Goal: Information Seeking & Learning: Check status

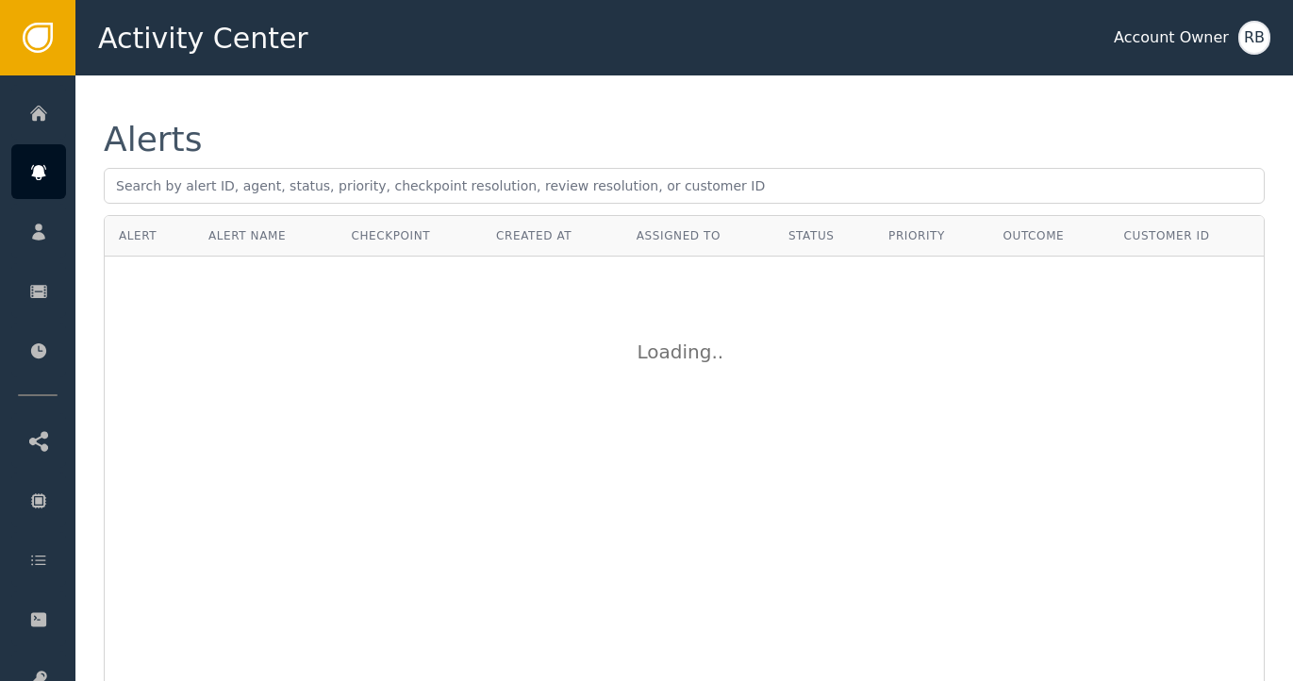
scroll to position [1, 0]
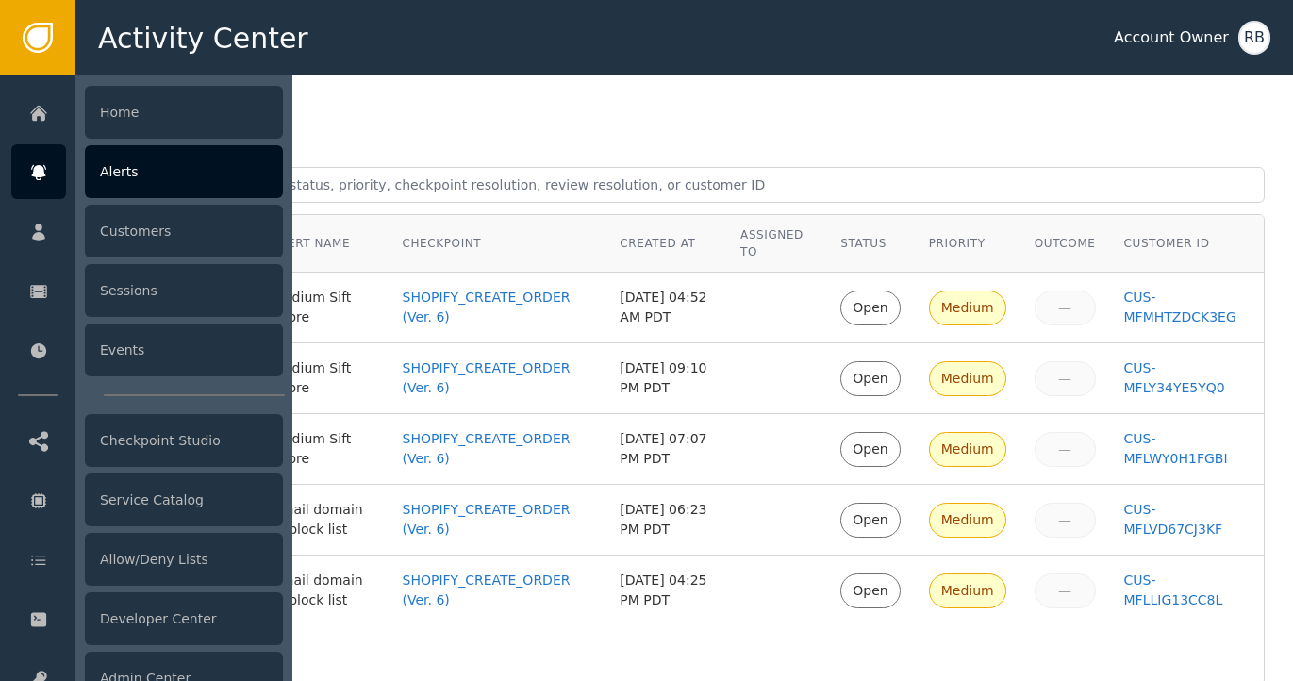
click at [190, 192] on div "Alerts" at bounding box center [184, 171] width 198 height 53
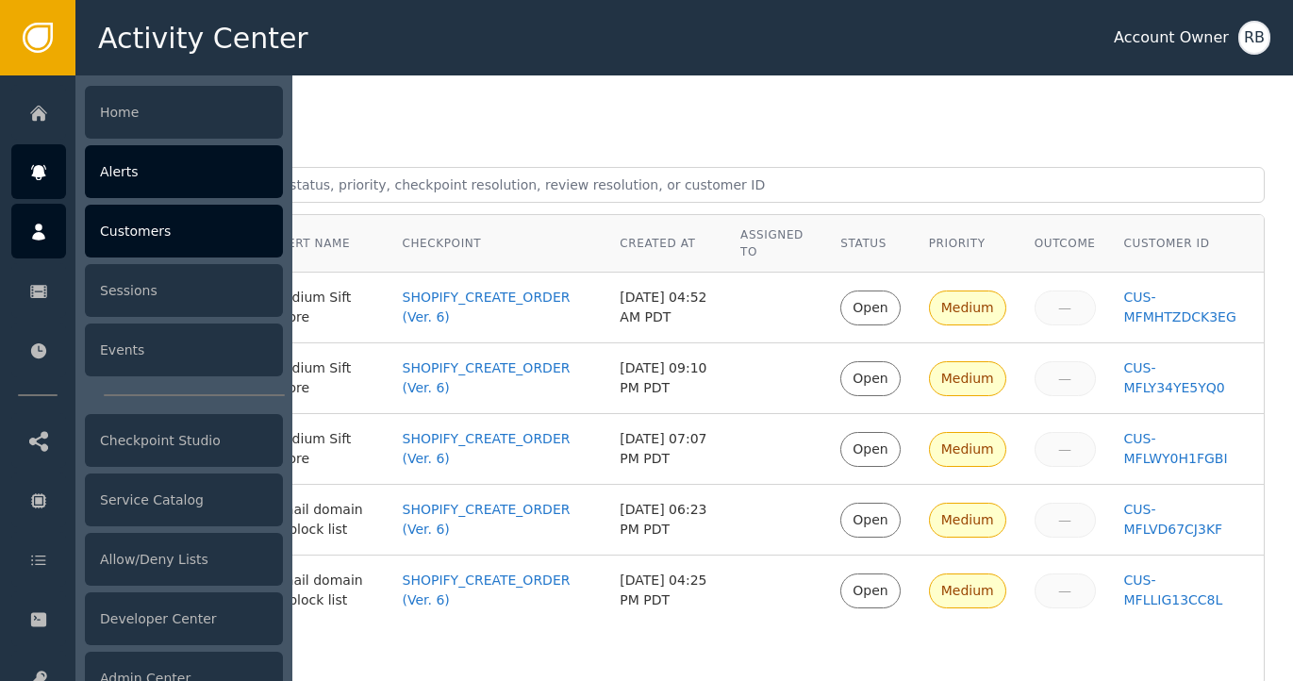
click at [136, 228] on div "Customers" at bounding box center [184, 231] width 198 height 53
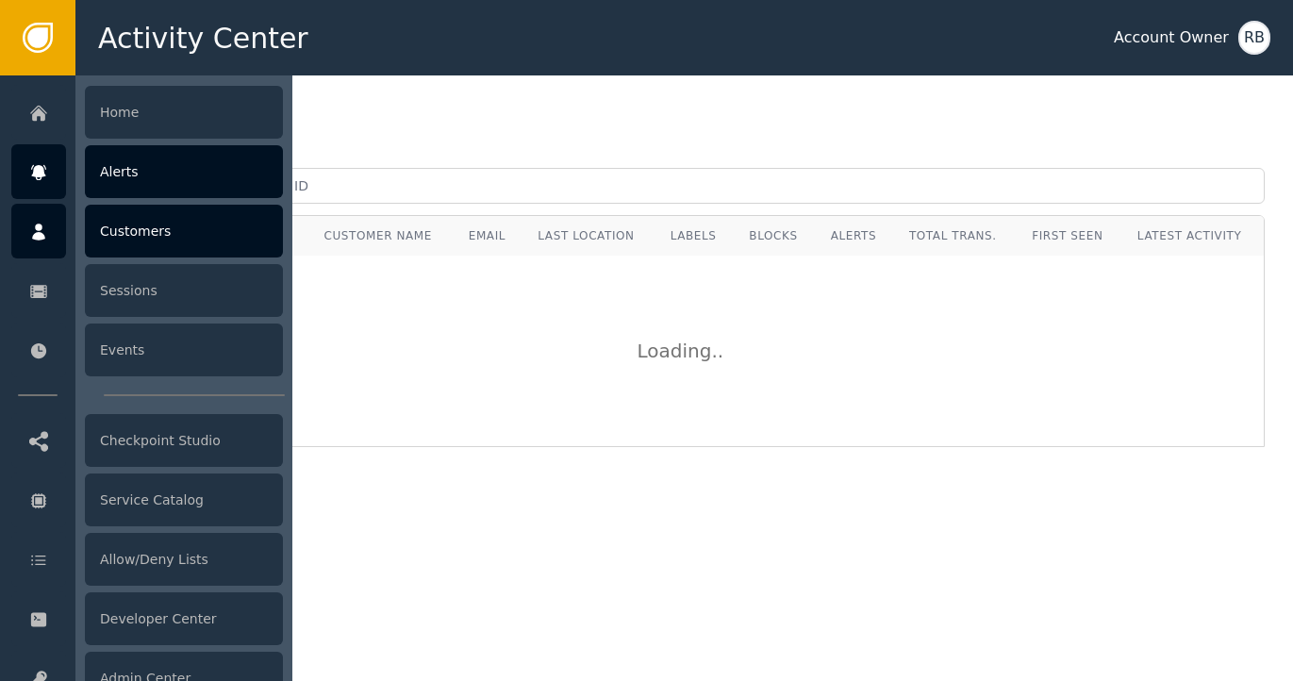
click at [142, 185] on div "Alerts" at bounding box center [184, 171] width 198 height 53
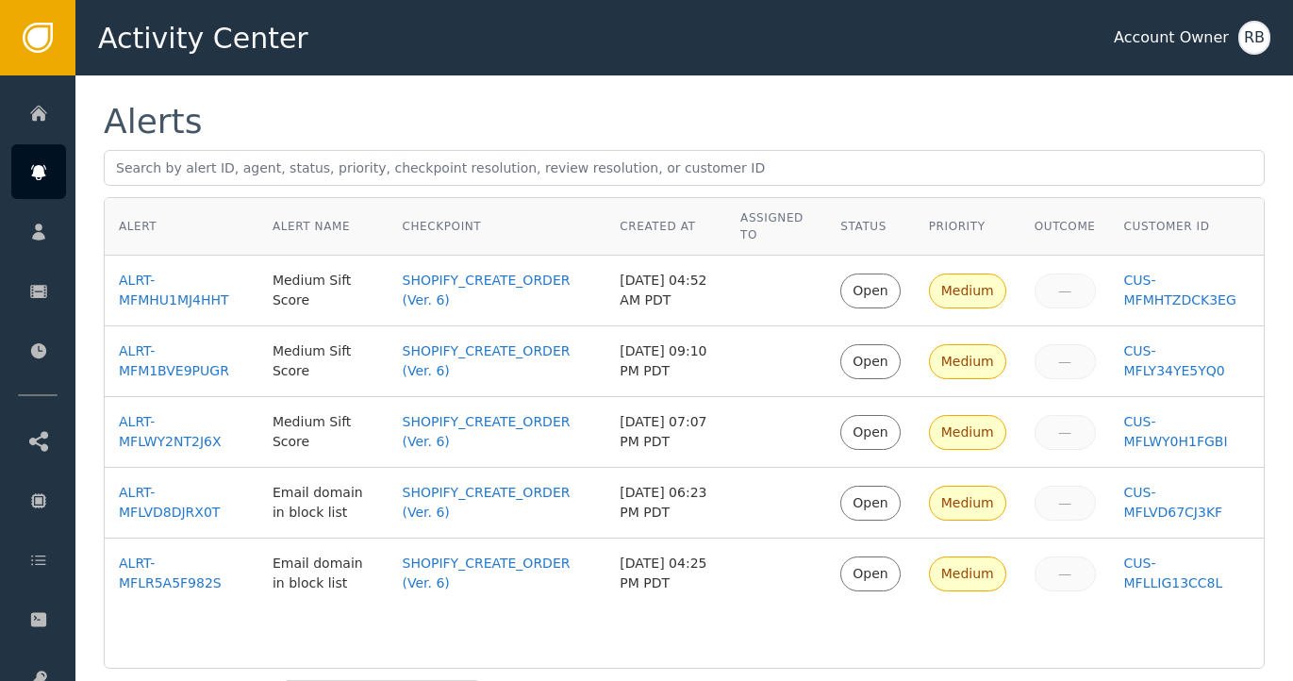
scroll to position [110, 0]
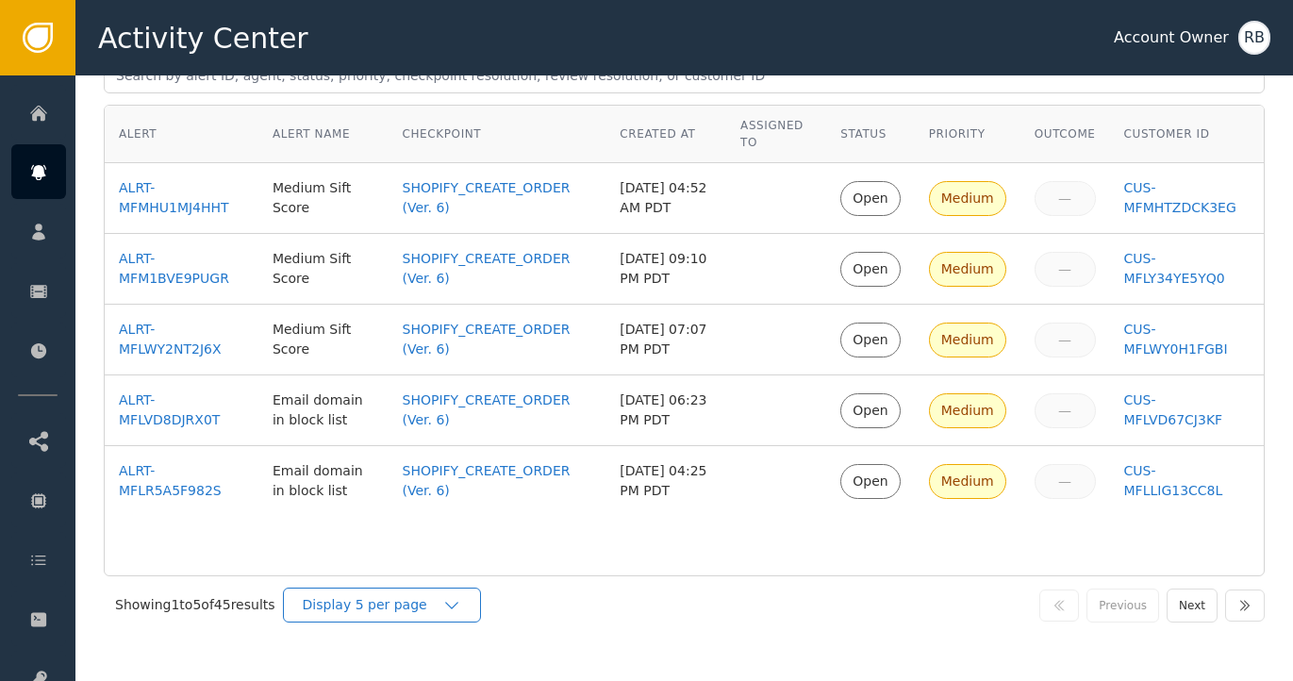
click at [473, 608] on div "Display 5 per page" at bounding box center [382, 605] width 198 height 35
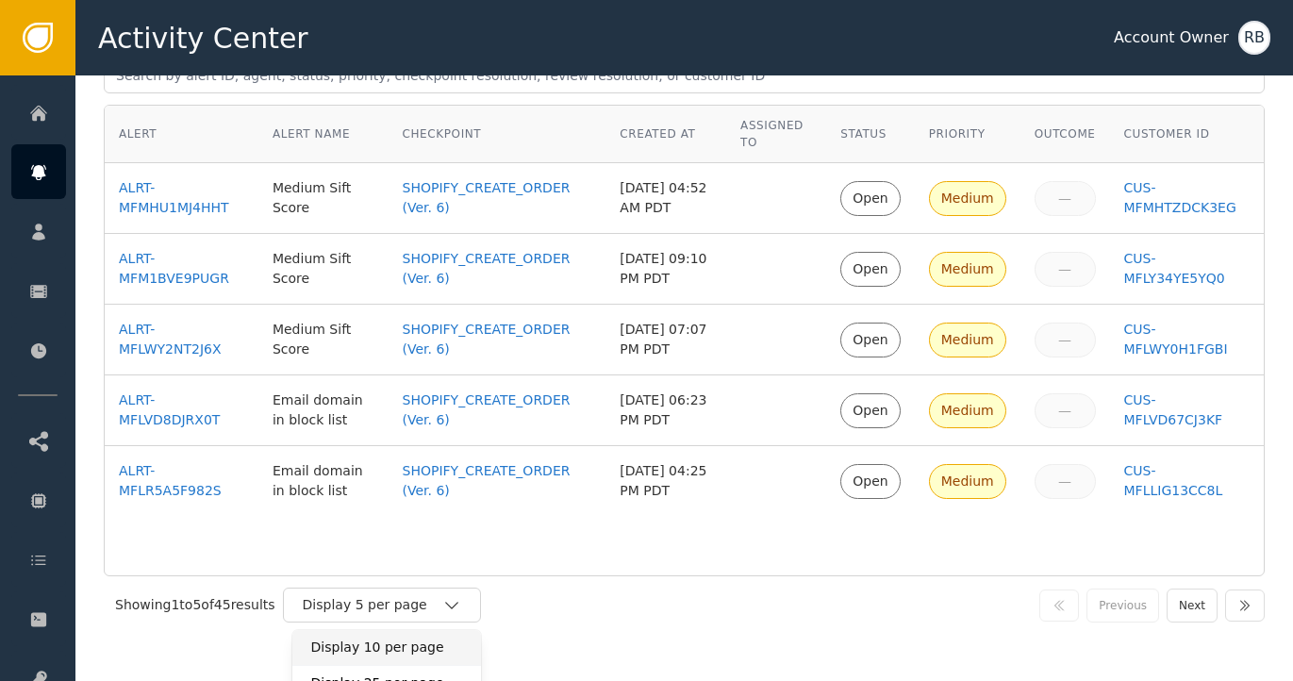
click at [439, 658] on div "Display 10 per page" at bounding box center [386, 647] width 189 height 35
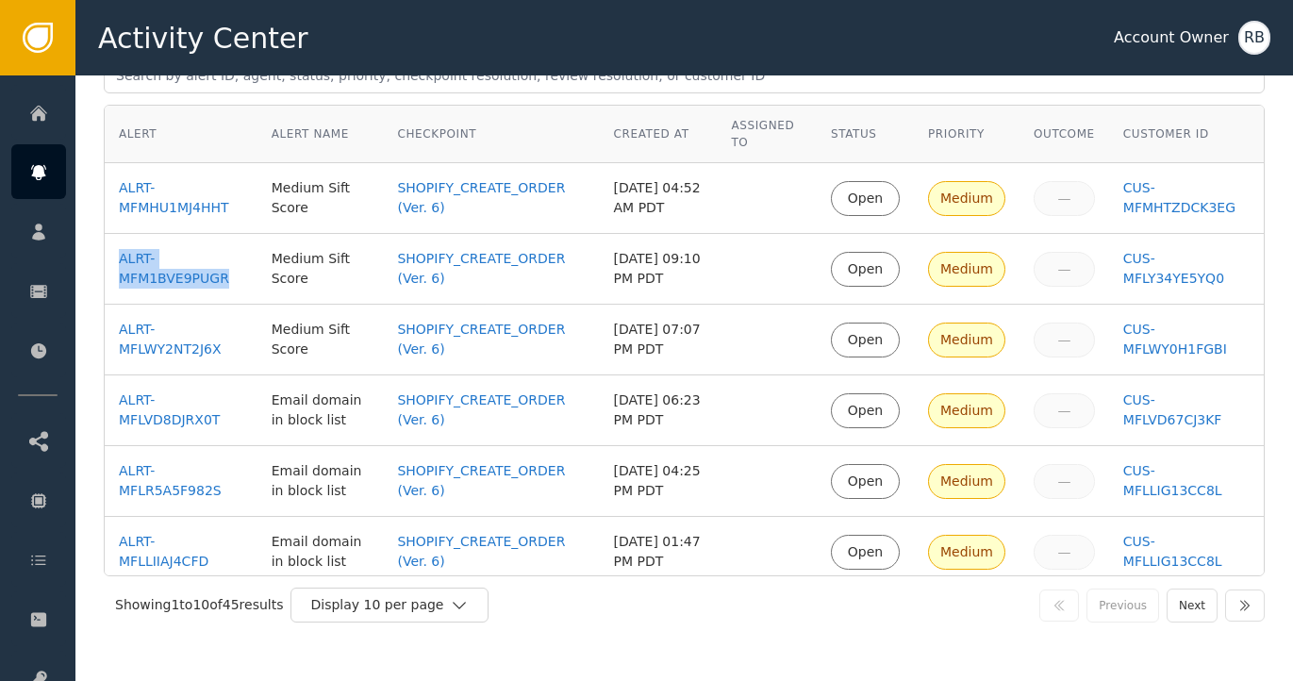
scroll to position [0, 0]
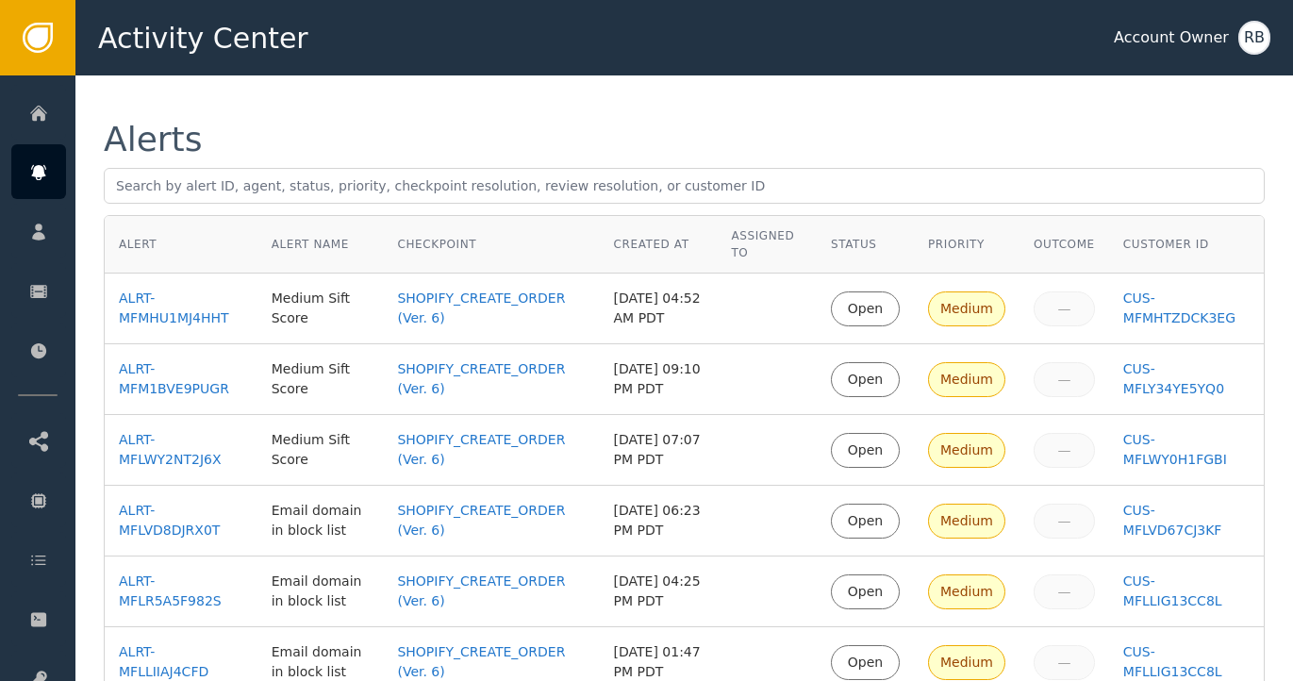
click at [339, 155] on div "Alerts" at bounding box center [684, 140] width 1161 height 34
click at [187, 393] on div "ALRT-MFM1BVE9PUGR" at bounding box center [181, 379] width 124 height 40
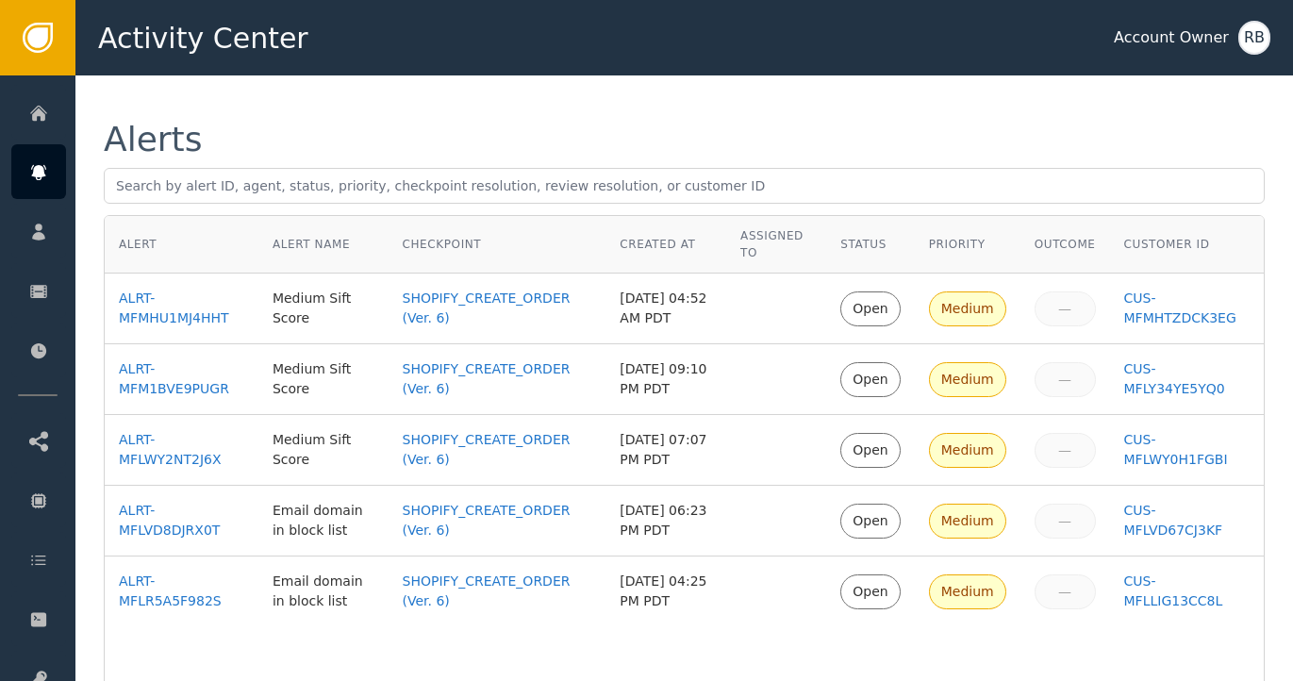
scroll to position [110, 0]
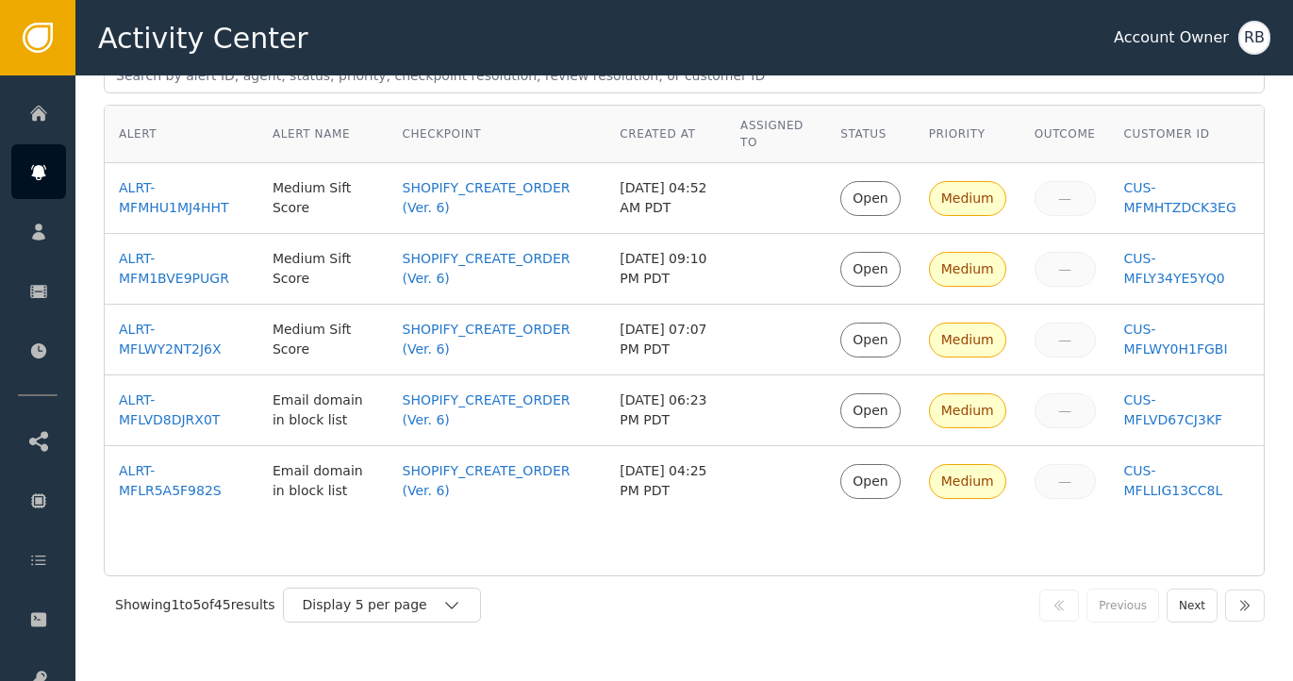
click at [389, 626] on div "Showing 1 to 5 of 45 results Display 5 per page Previous Next" at bounding box center [684, 605] width 1161 height 58
click at [389, 617] on div "Display 5 per page" at bounding box center [382, 605] width 198 height 35
click at [393, 602] on div "Display 5 per page" at bounding box center [373, 605] width 140 height 20
click at [474, 614] on div "Display 5 per page" at bounding box center [382, 605] width 198 height 35
click at [431, 644] on div "Display 10 per page" at bounding box center [386, 648] width 151 height 20
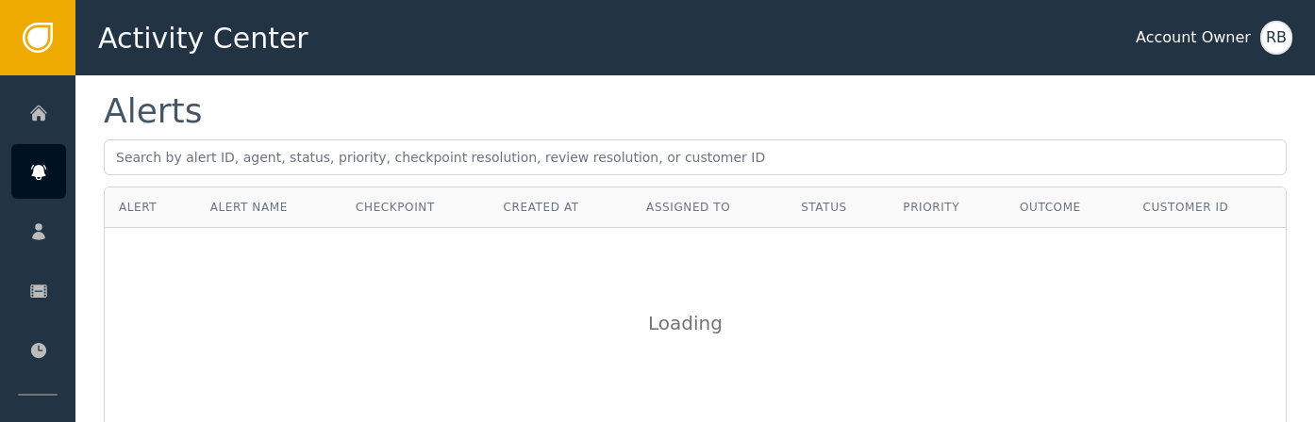
scroll to position [0, 0]
